Goal: Navigation & Orientation: Locate item on page

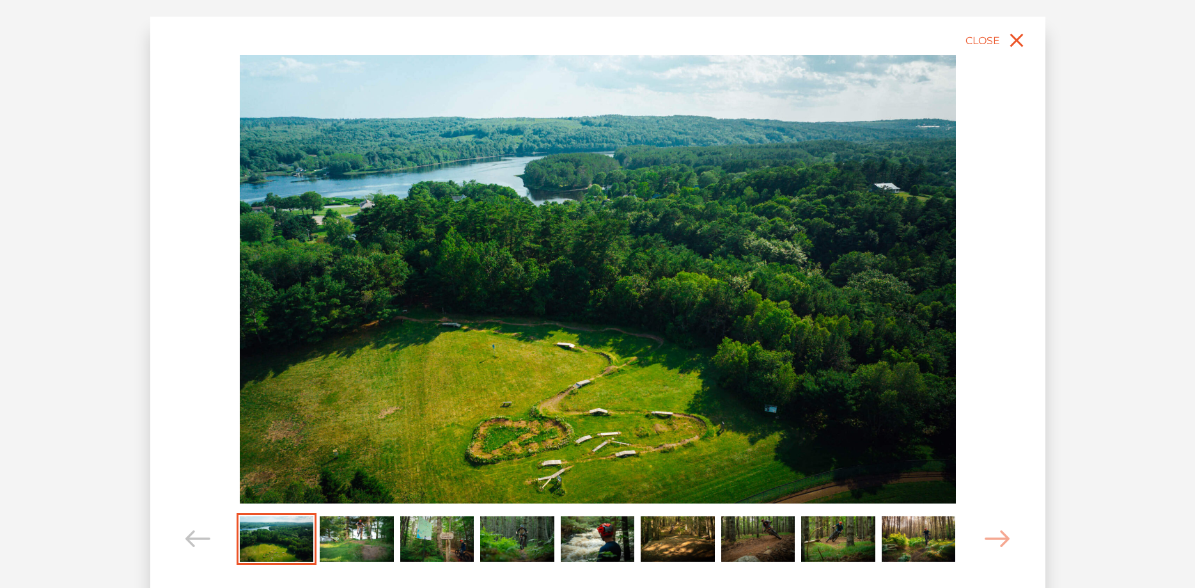
scroll to position [65, 0]
click at [347, 537] on img "Carousel Page 2" at bounding box center [357, 538] width 74 height 45
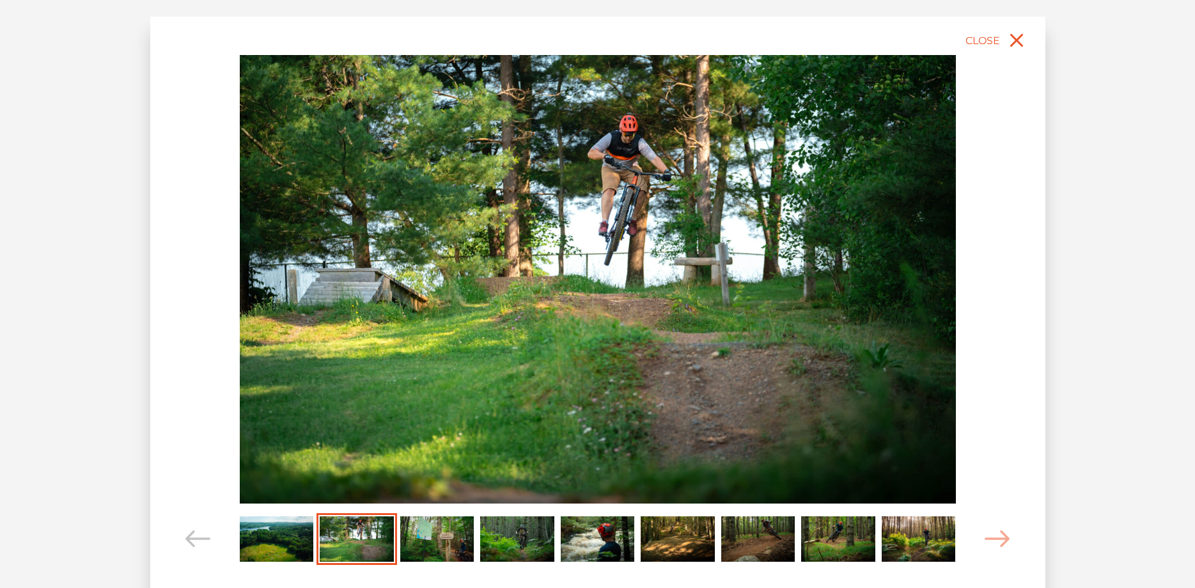
click at [441, 537] on img "Carousel Page 3" at bounding box center [437, 538] width 74 height 45
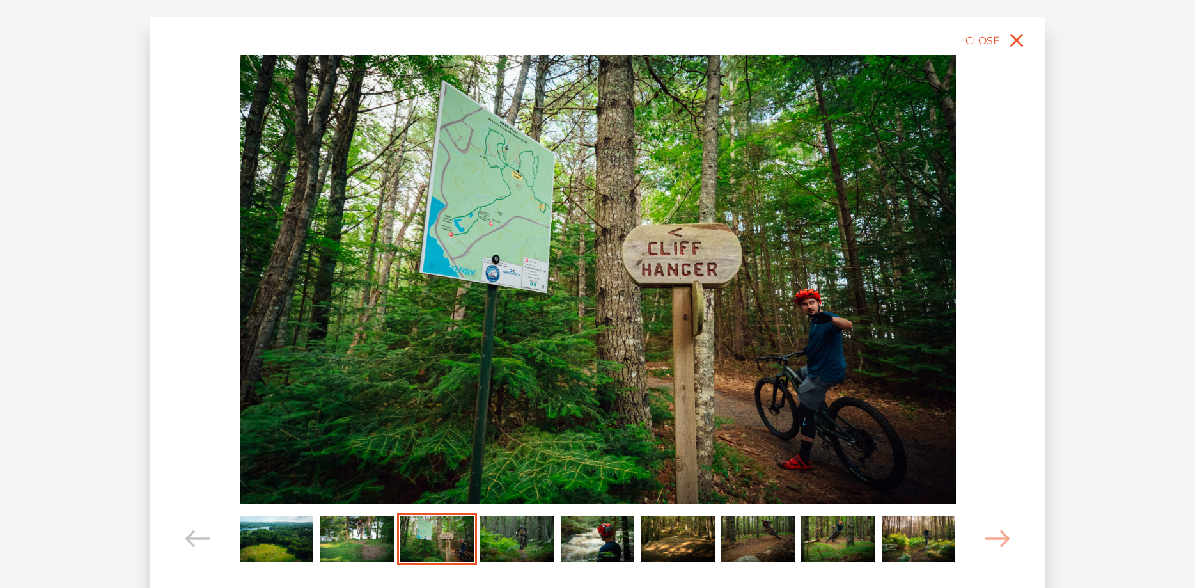
click at [517, 542] on img "Carousel Page 4" at bounding box center [517, 538] width 74 height 45
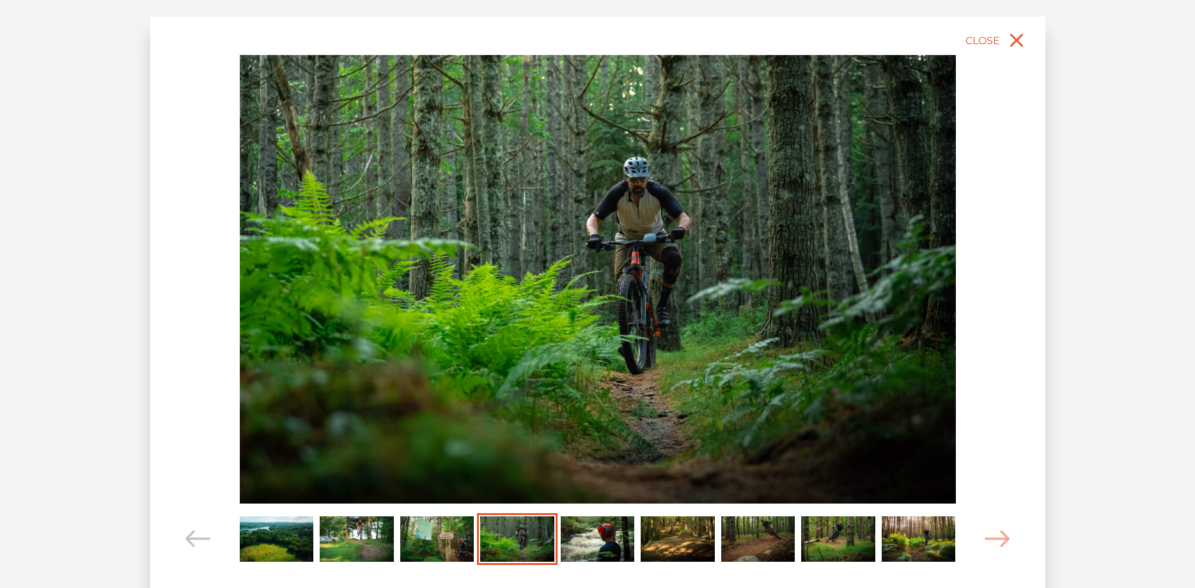
click at [587, 544] on img "Carousel Page 5" at bounding box center [598, 538] width 74 height 45
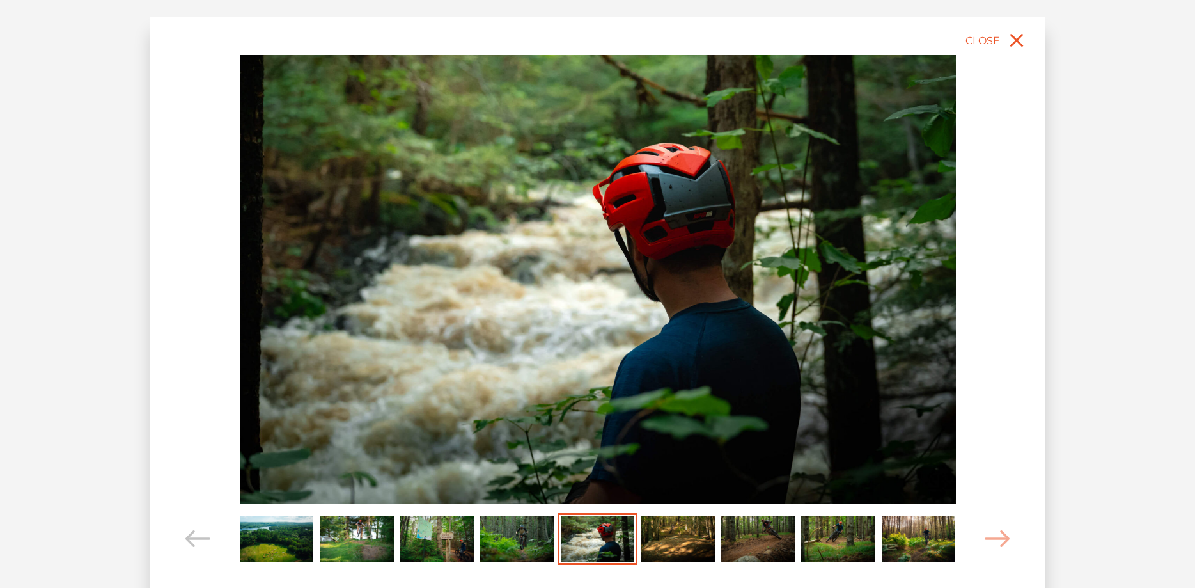
click at [669, 546] on img "Carousel Page 6" at bounding box center [678, 538] width 74 height 45
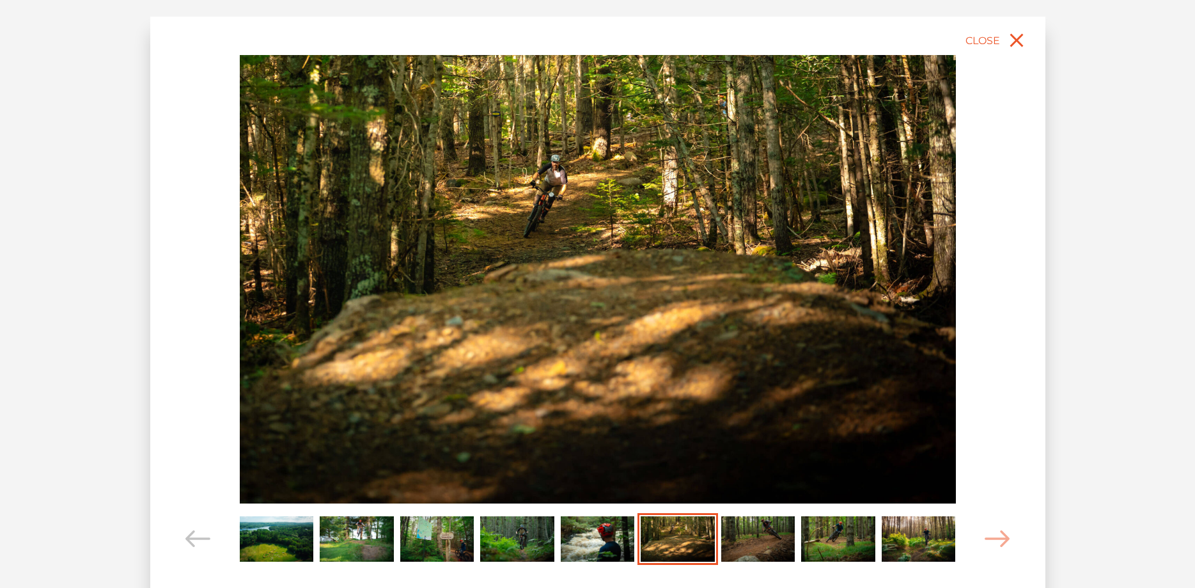
click at [761, 549] on img "Carousel Page 7" at bounding box center [759, 538] width 74 height 45
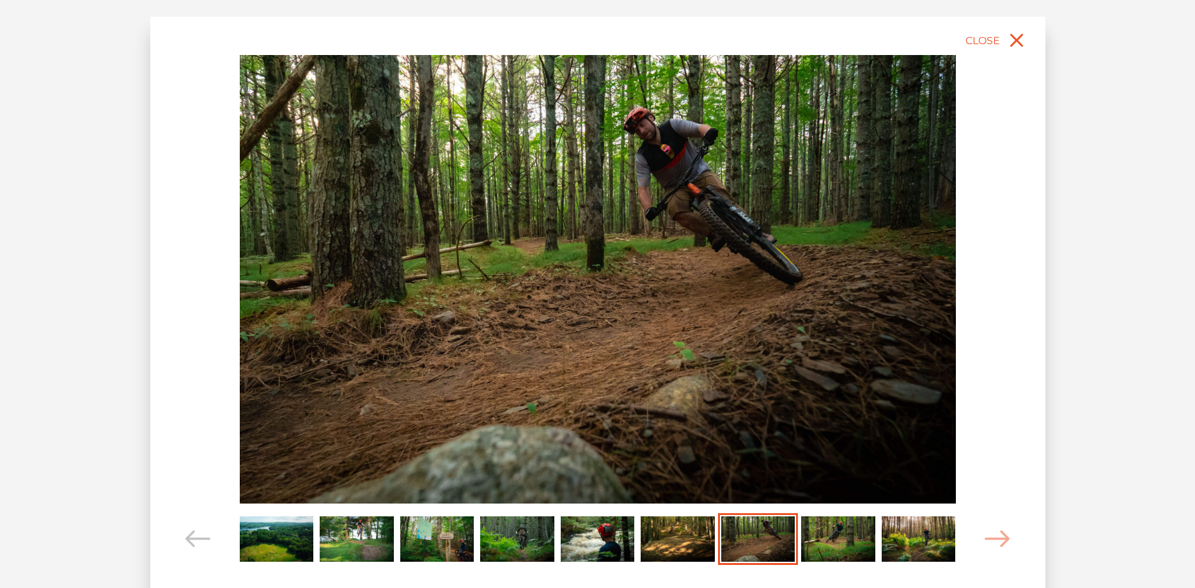
click at [862, 551] on img "Carousel Page 8" at bounding box center [838, 538] width 74 height 45
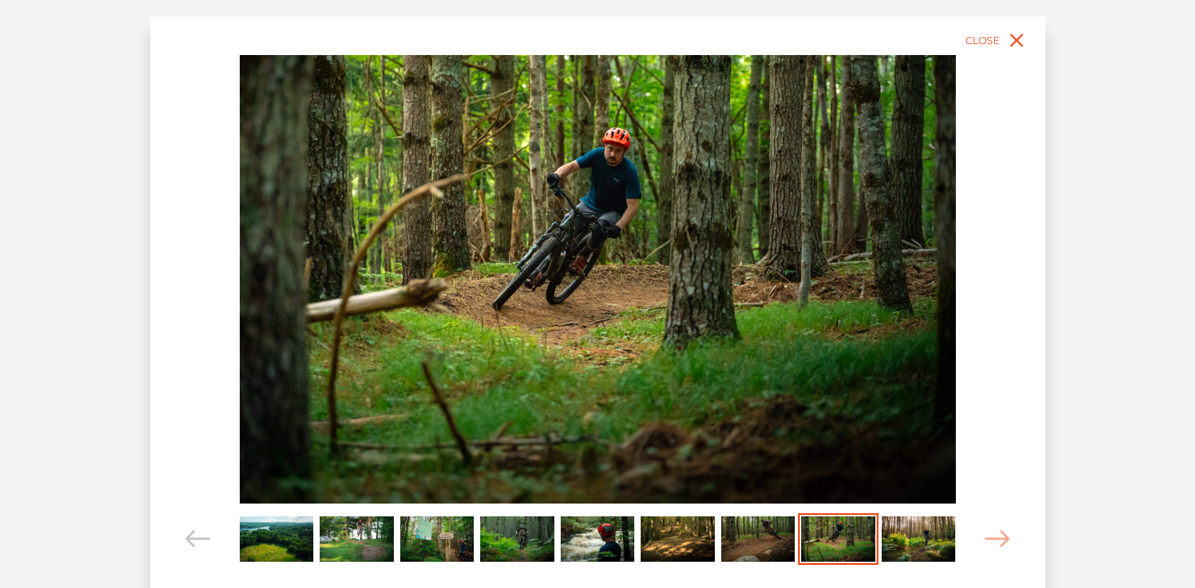
click at [946, 557] on img "Carousel Page 9" at bounding box center [919, 538] width 74 height 45
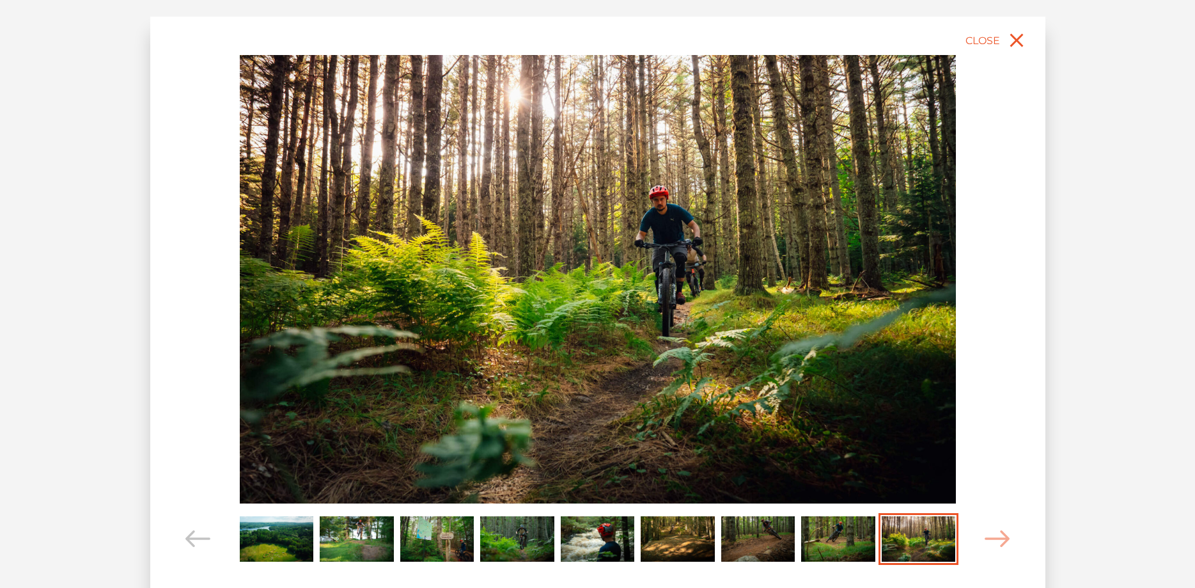
click at [267, 536] on img "Carousel Page 1" at bounding box center [277, 538] width 74 height 45
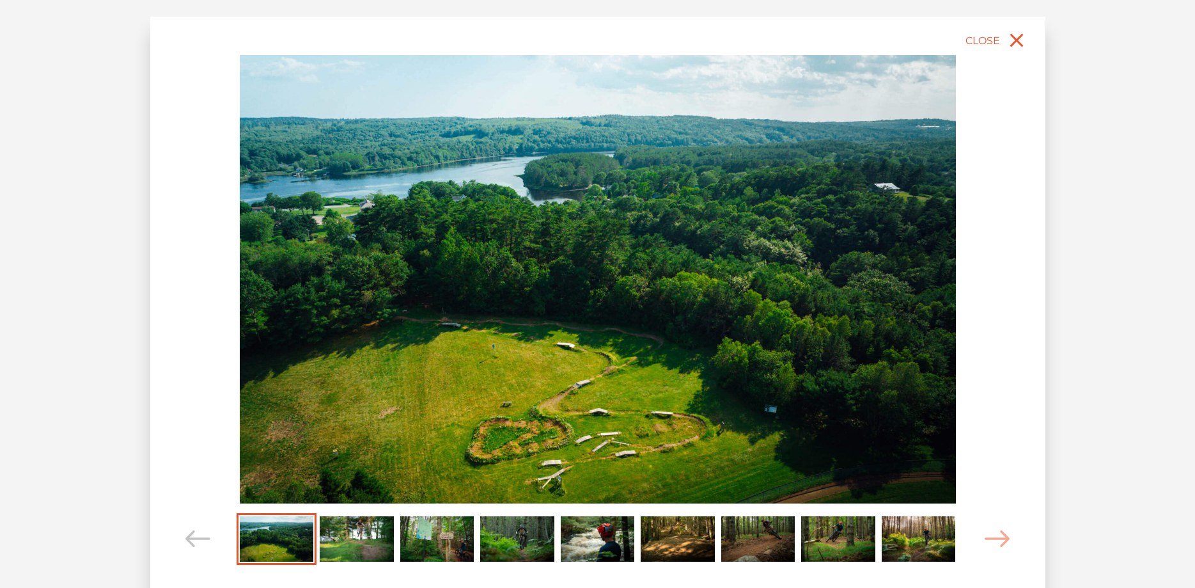
click at [379, 542] on img "Carousel Page 2" at bounding box center [357, 538] width 74 height 45
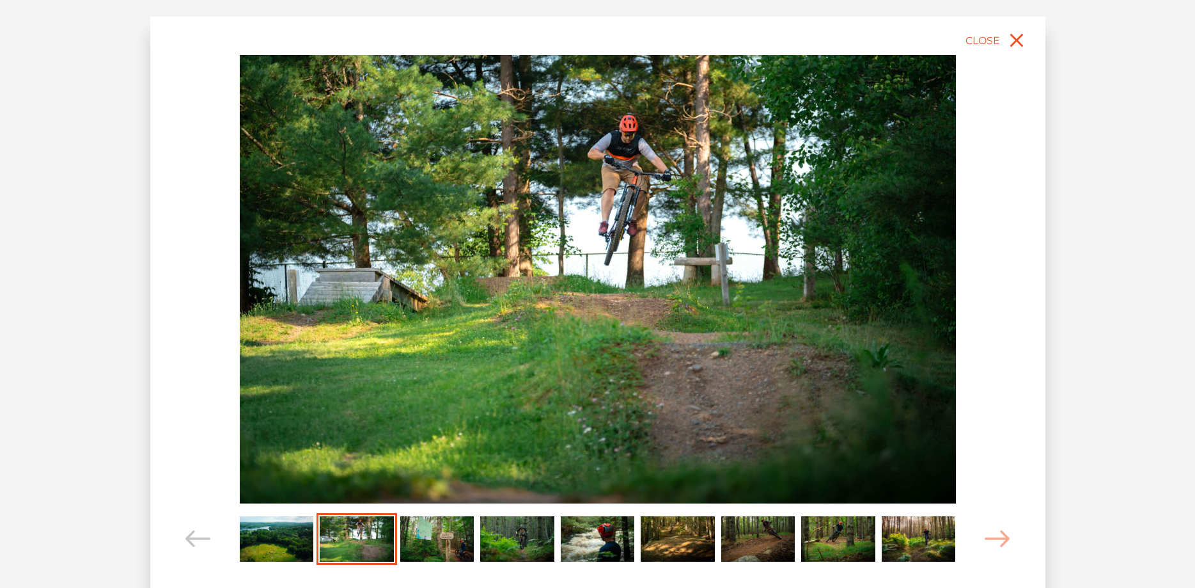
click at [320, 540] on img "Carousel Page 2 (Current Slide)" at bounding box center [357, 538] width 74 height 45
click at [292, 542] on img "Carousel Page 1" at bounding box center [277, 538] width 74 height 45
